Goal: Information Seeking & Learning: Learn about a topic

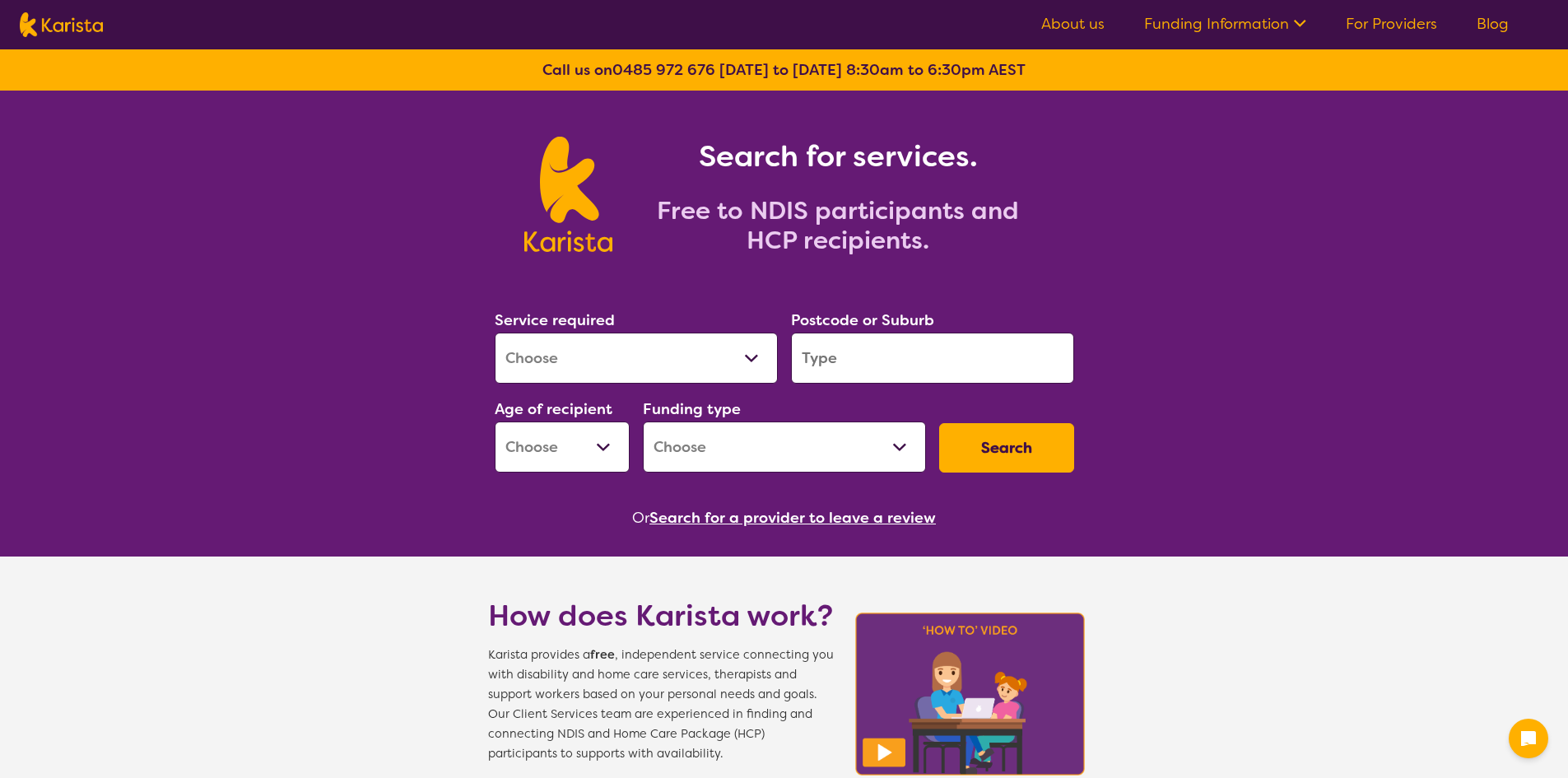
click at [1083, 26] on link "About us" at bounding box center [1072, 24] width 63 height 20
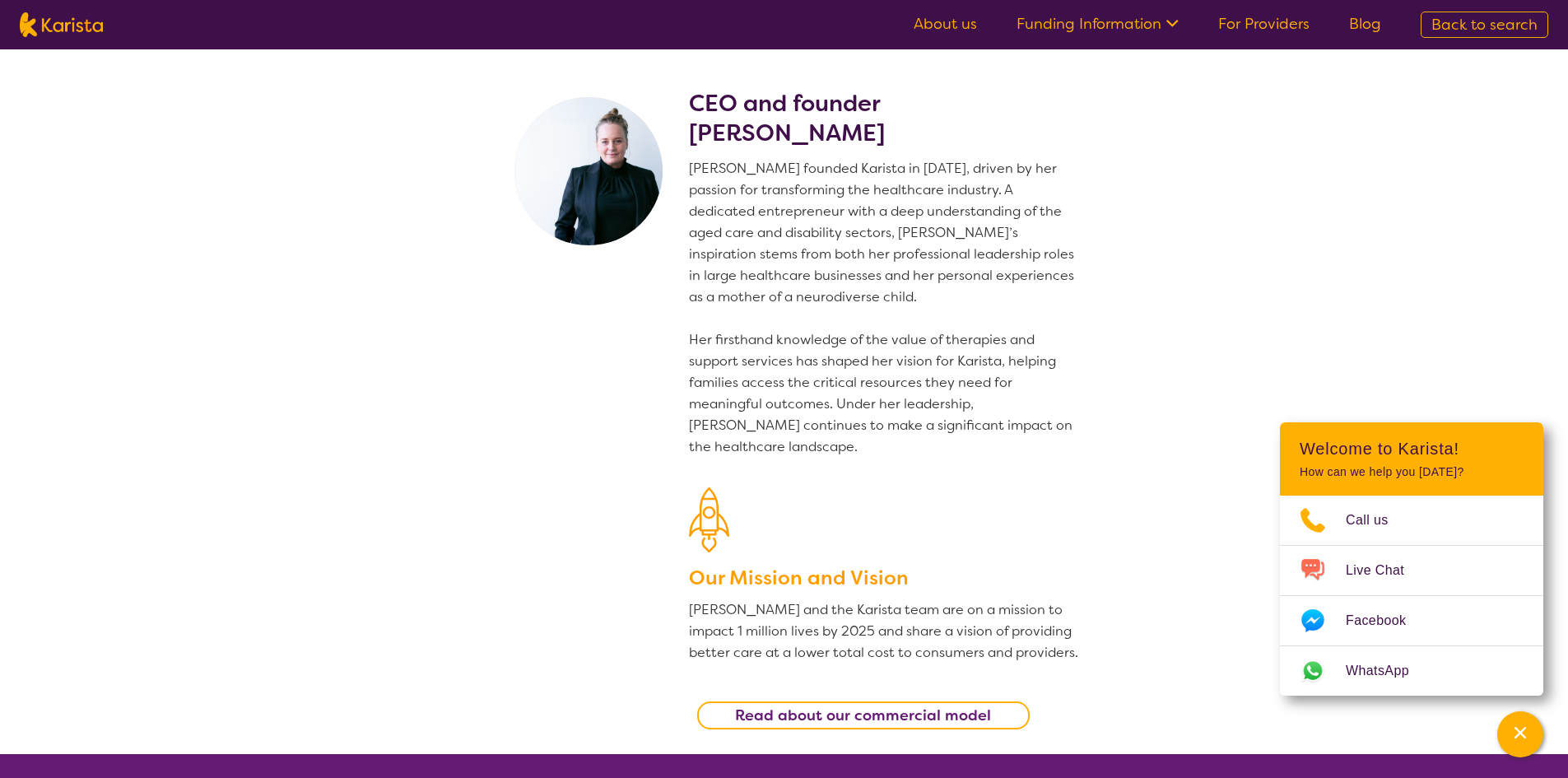
click at [1269, 21] on link "For Providers" at bounding box center [1263, 24] width 91 height 20
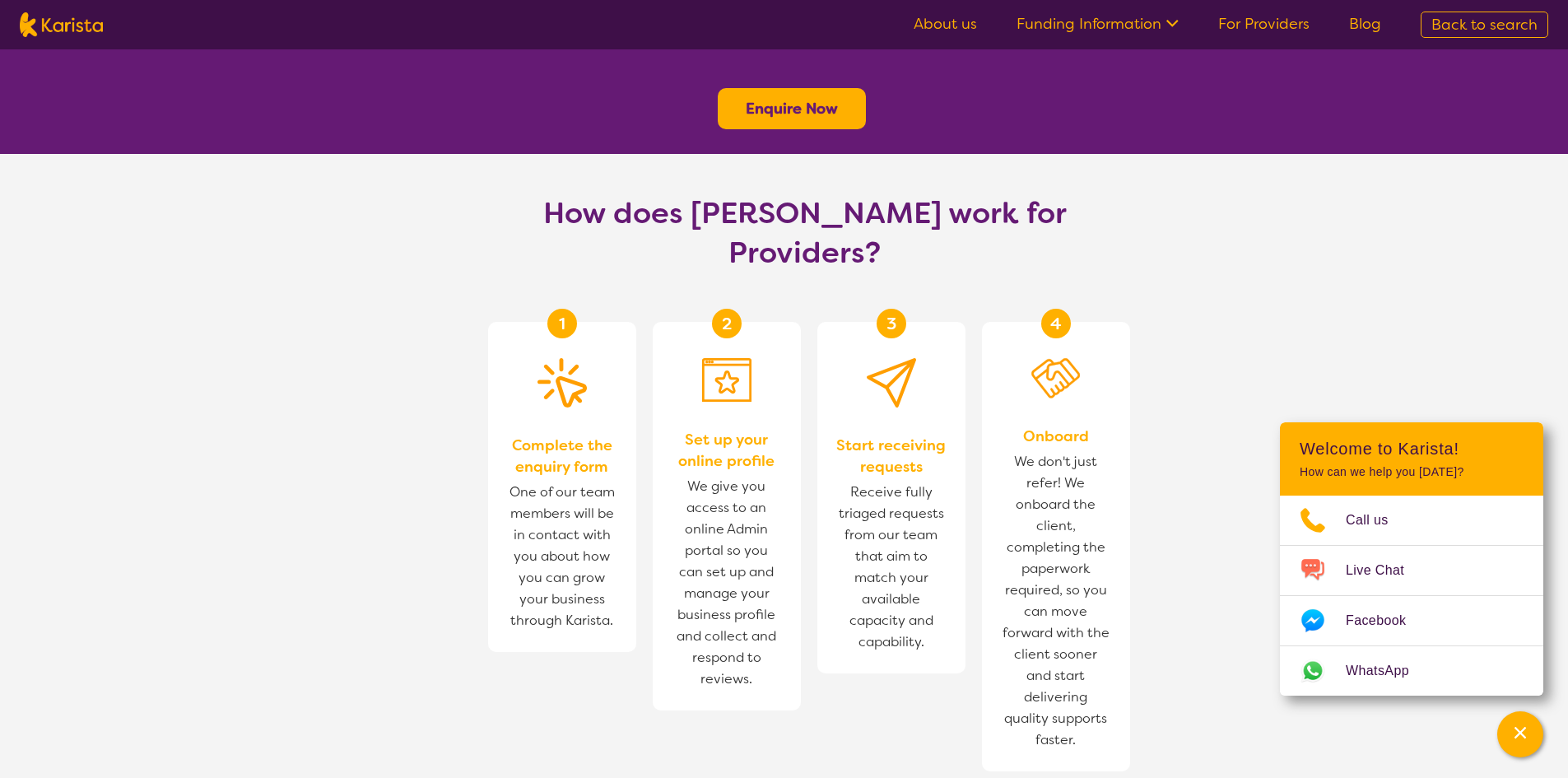
scroll to position [824, 0]
